Goal: Task Accomplishment & Management: Manage account settings

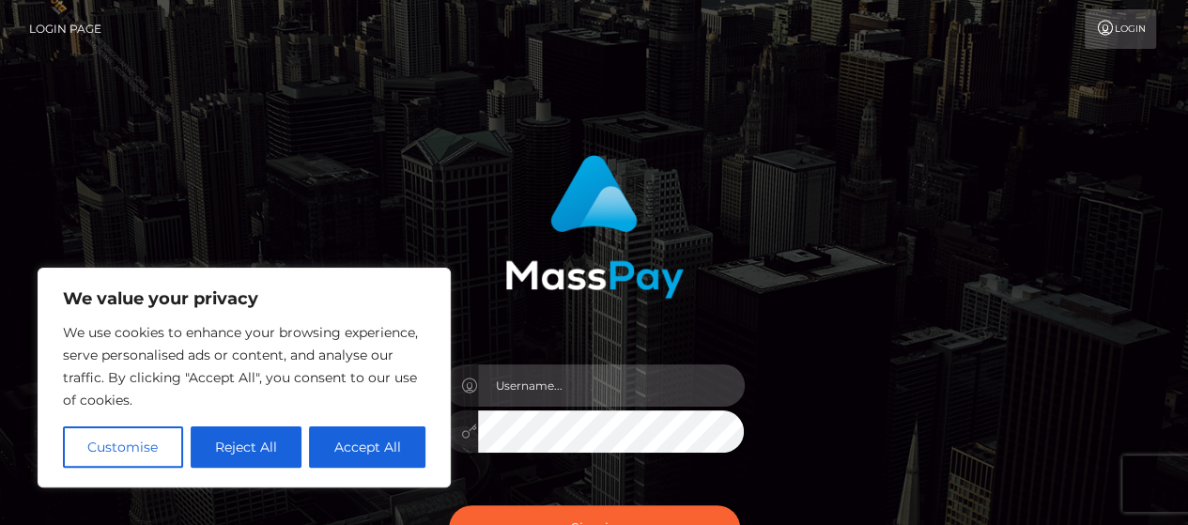
click at [575, 390] on input "text" at bounding box center [611, 385] width 267 height 42
click at [546, 376] on input "text" at bounding box center [611, 385] width 267 height 42
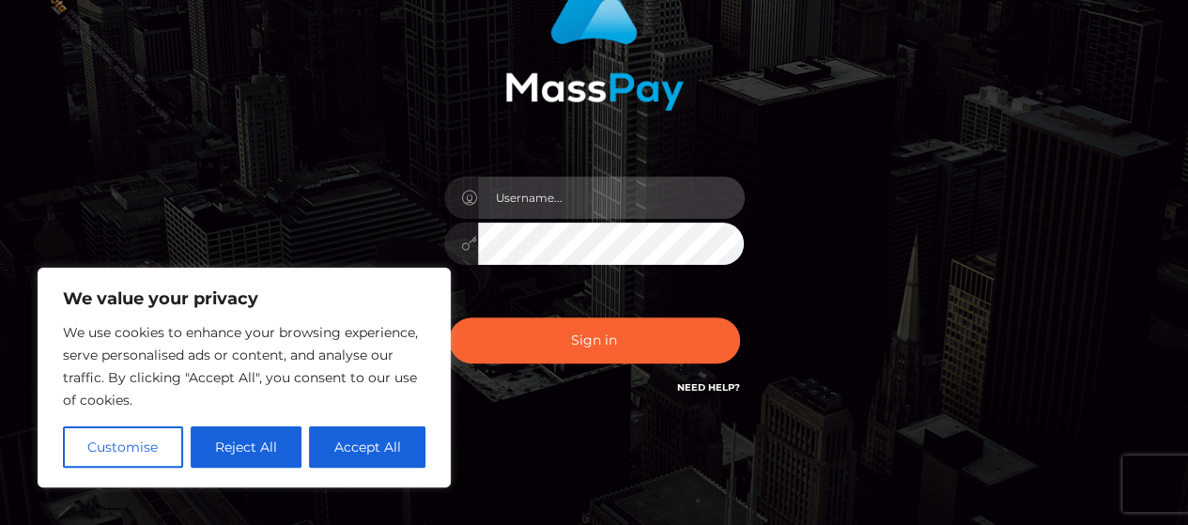
click at [597, 199] on input "text" at bounding box center [611, 198] width 267 height 42
type input "[PERSON_NAME].Ace"
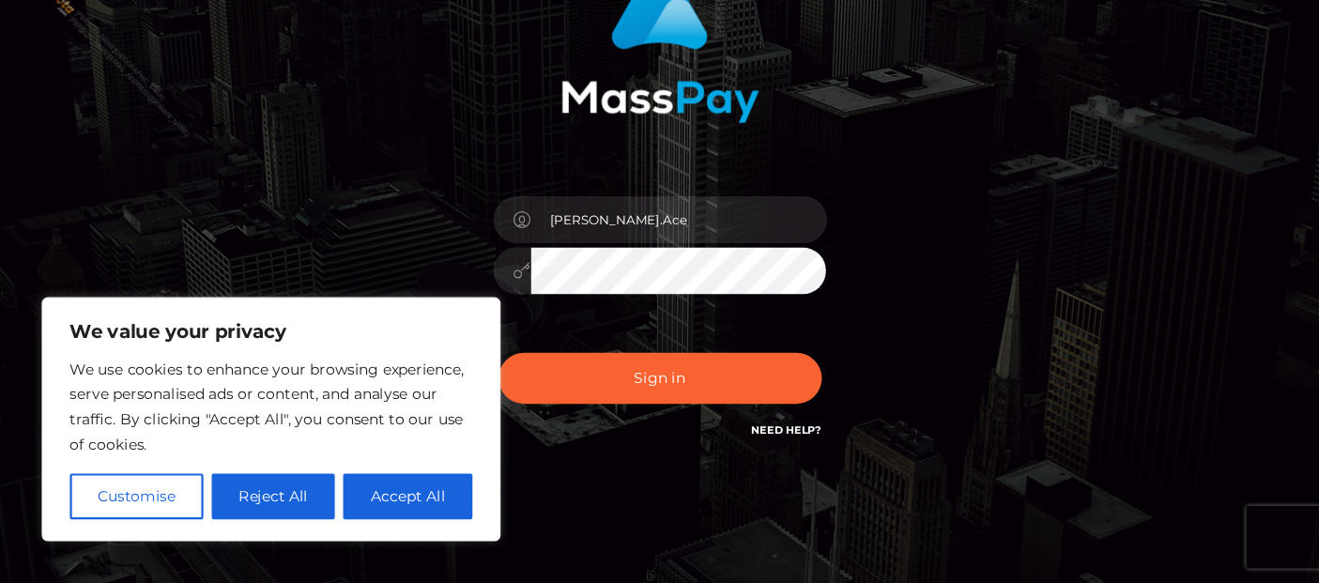
scroll to position [176, 0]
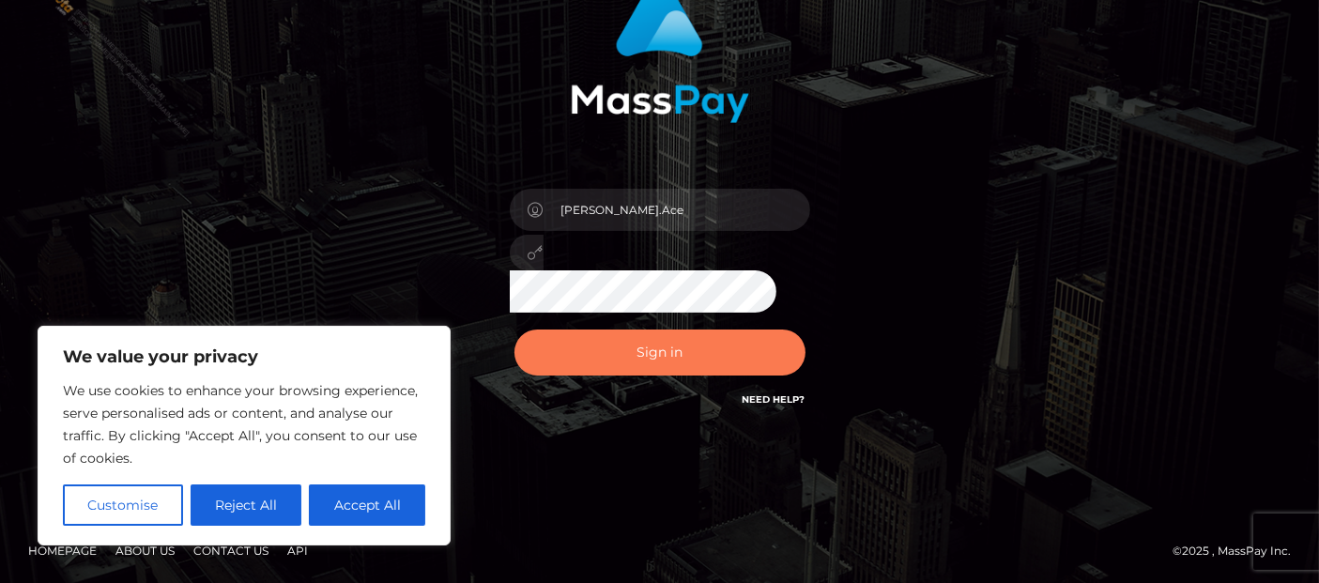
click at [646, 350] on button "Sign in" at bounding box center [659, 353] width 291 height 46
